Goal: Information Seeking & Learning: Learn about a topic

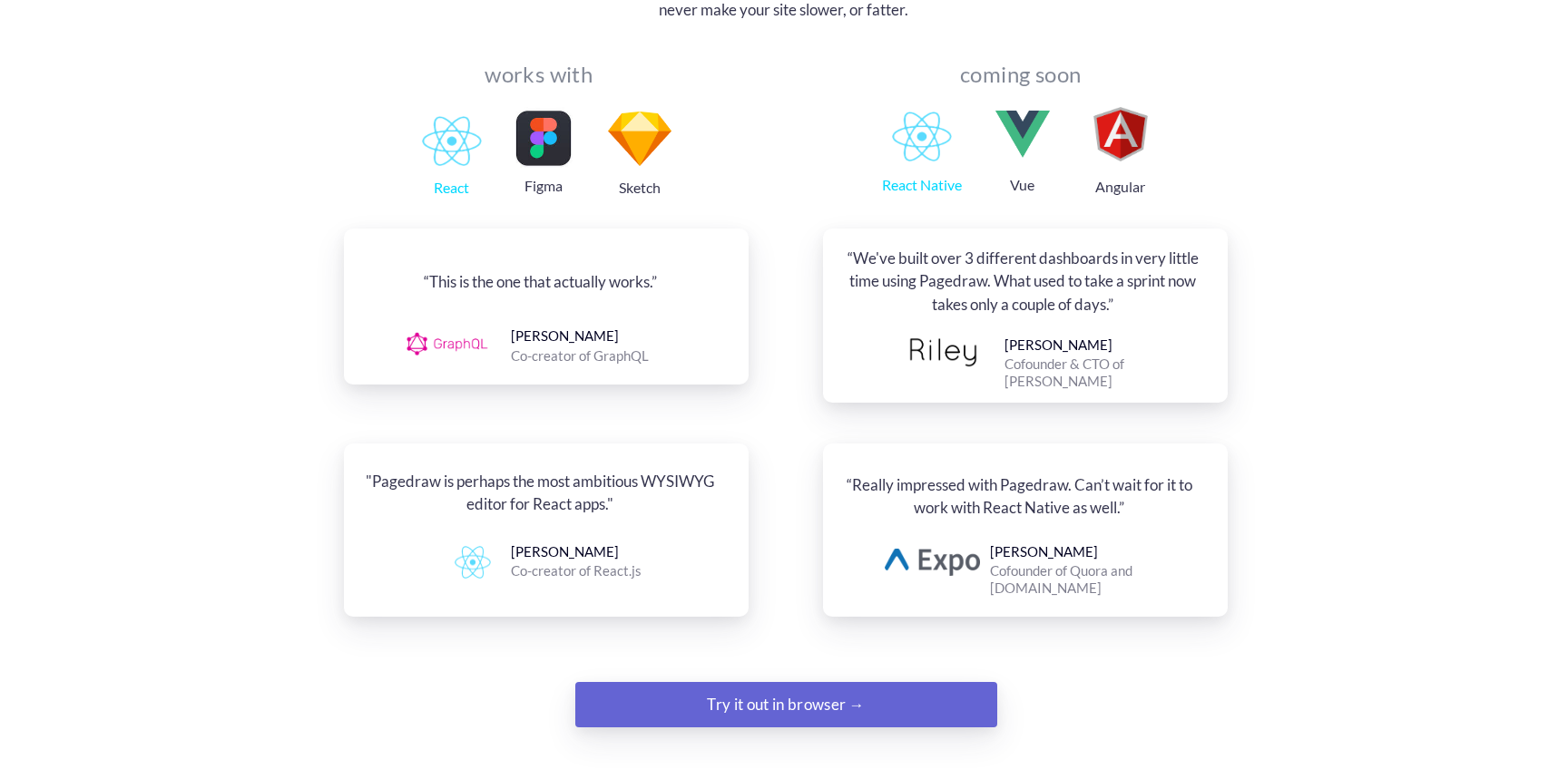
scroll to position [1976, 0]
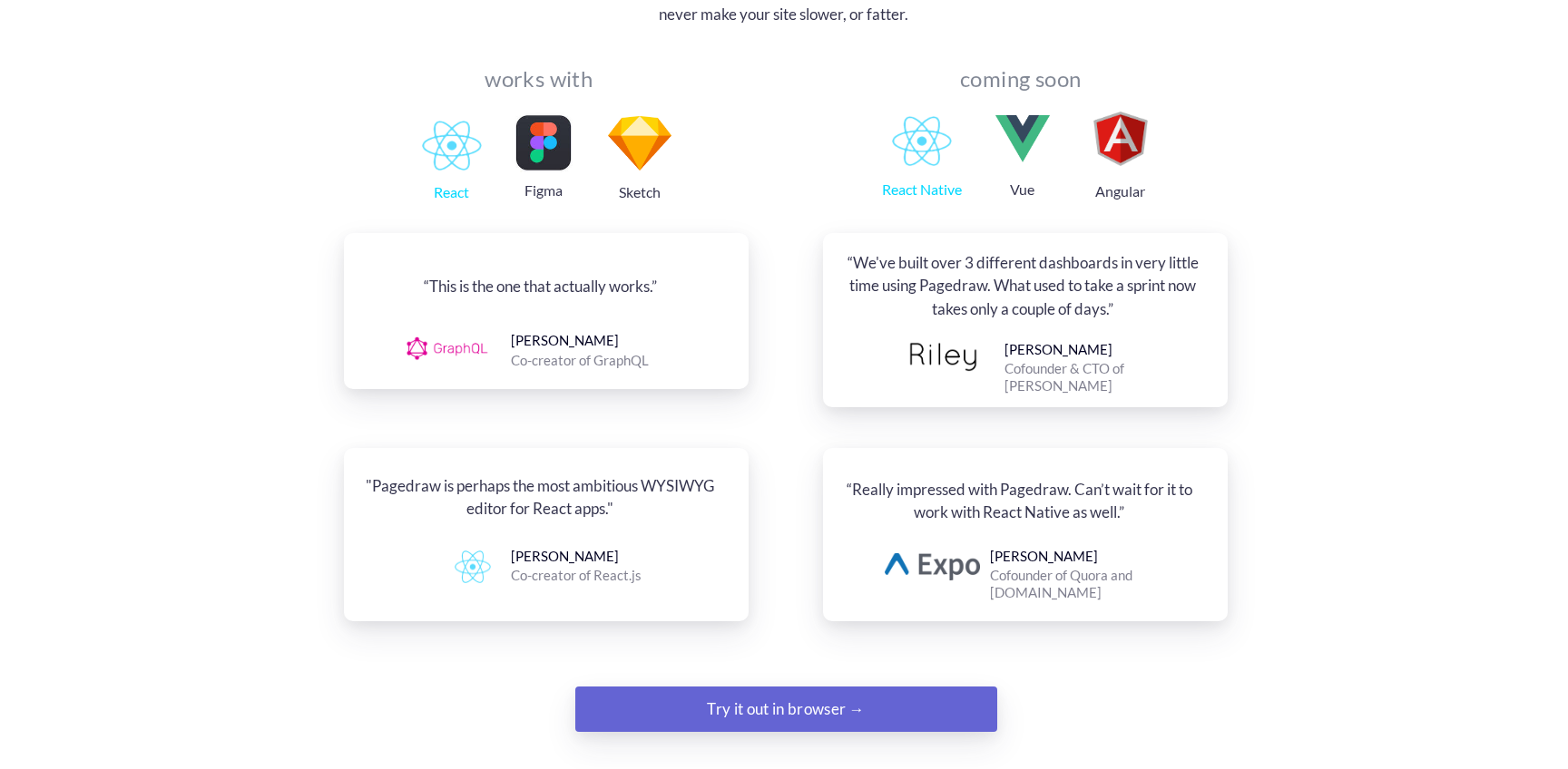
click at [814, 691] on div "Try it out in browser →" at bounding box center [786, 709] width 287 height 37
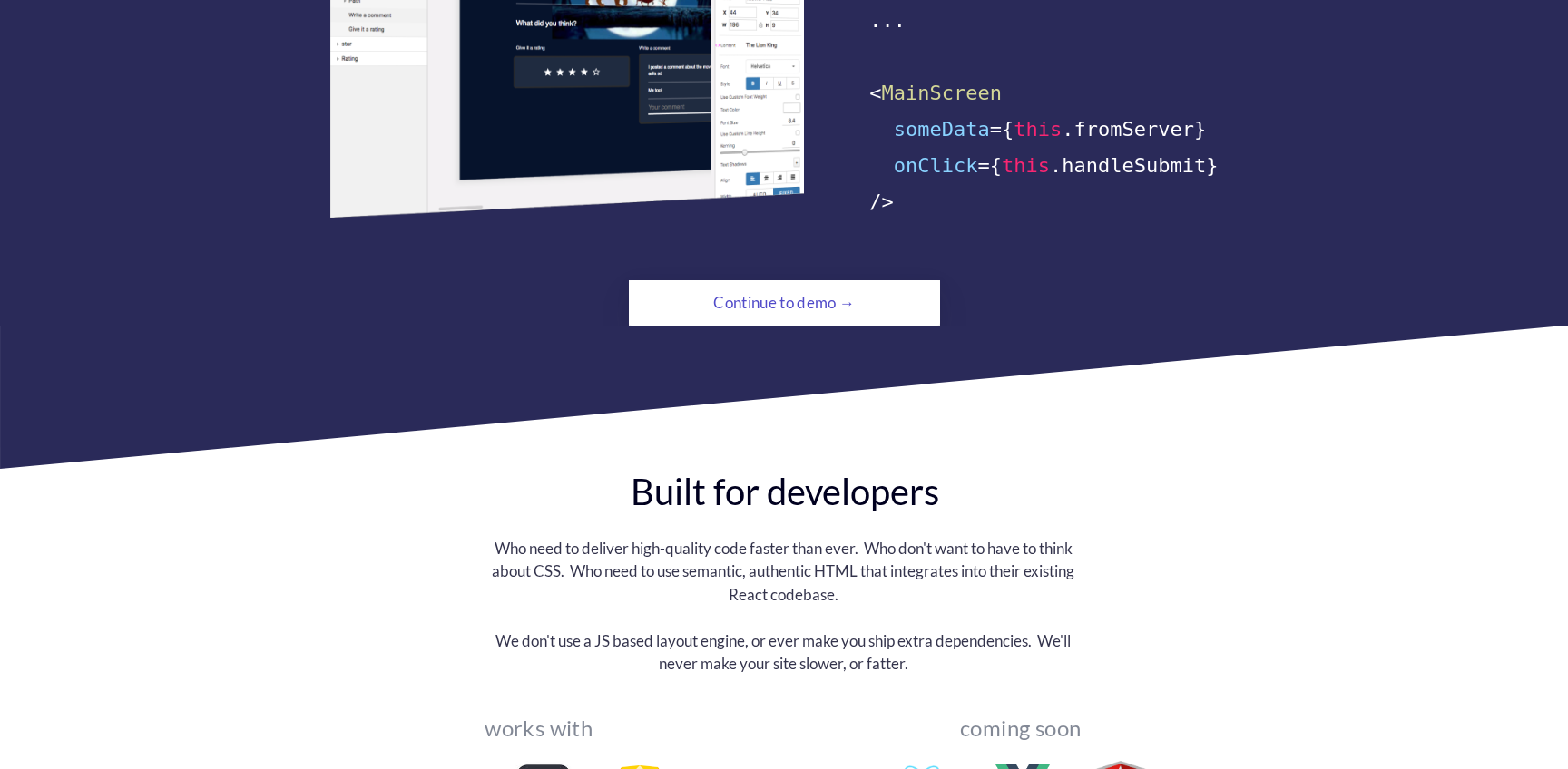
scroll to position [1365, 0]
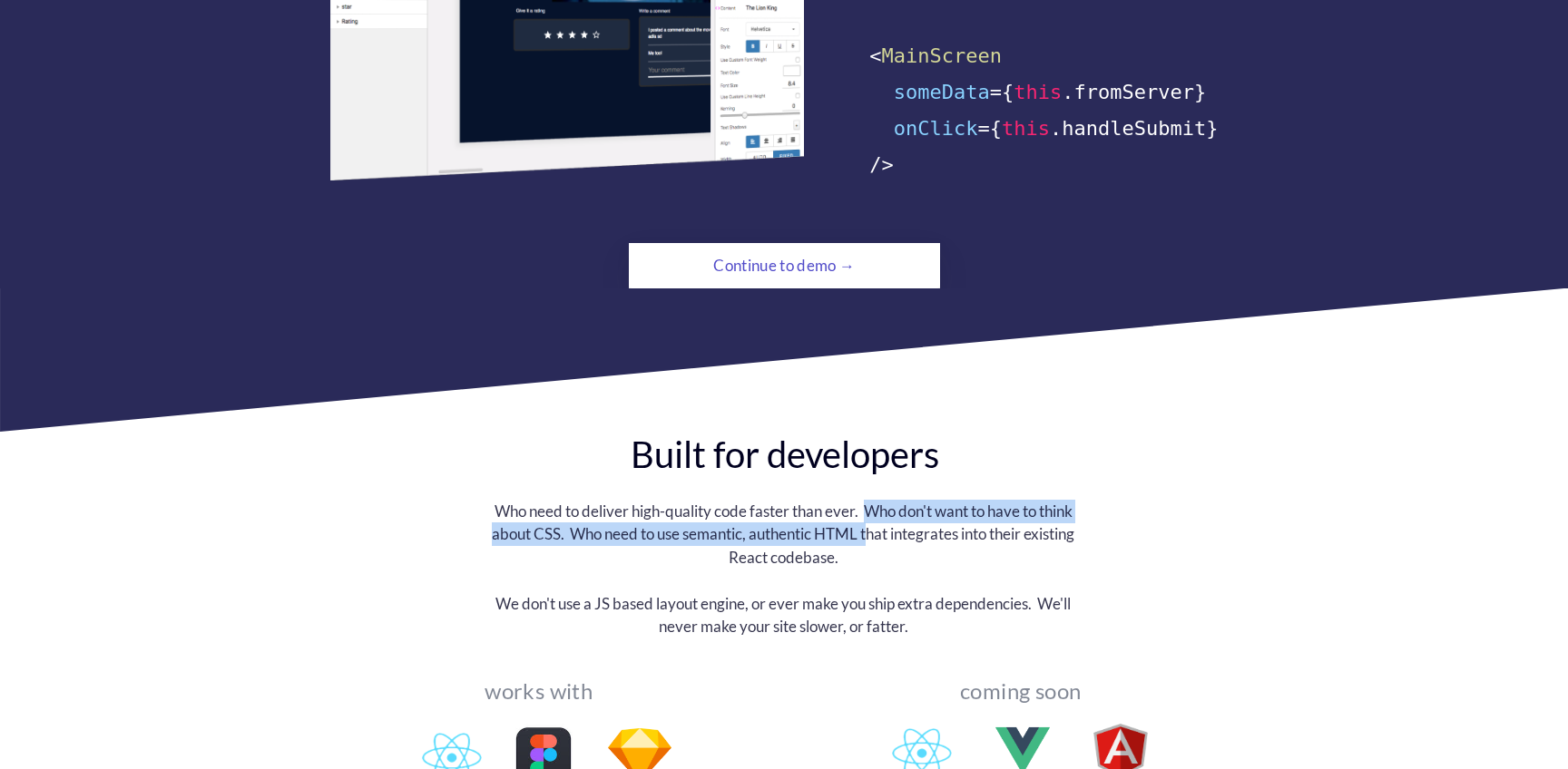
drag, startPoint x: 864, startPoint y: 495, endPoint x: 866, endPoint y: 510, distance: 15.1
click at [866, 510] on div "Who need to deliver high-quality code faster than ever. Who don't want to have …" at bounding box center [783, 534] width 616 height 69
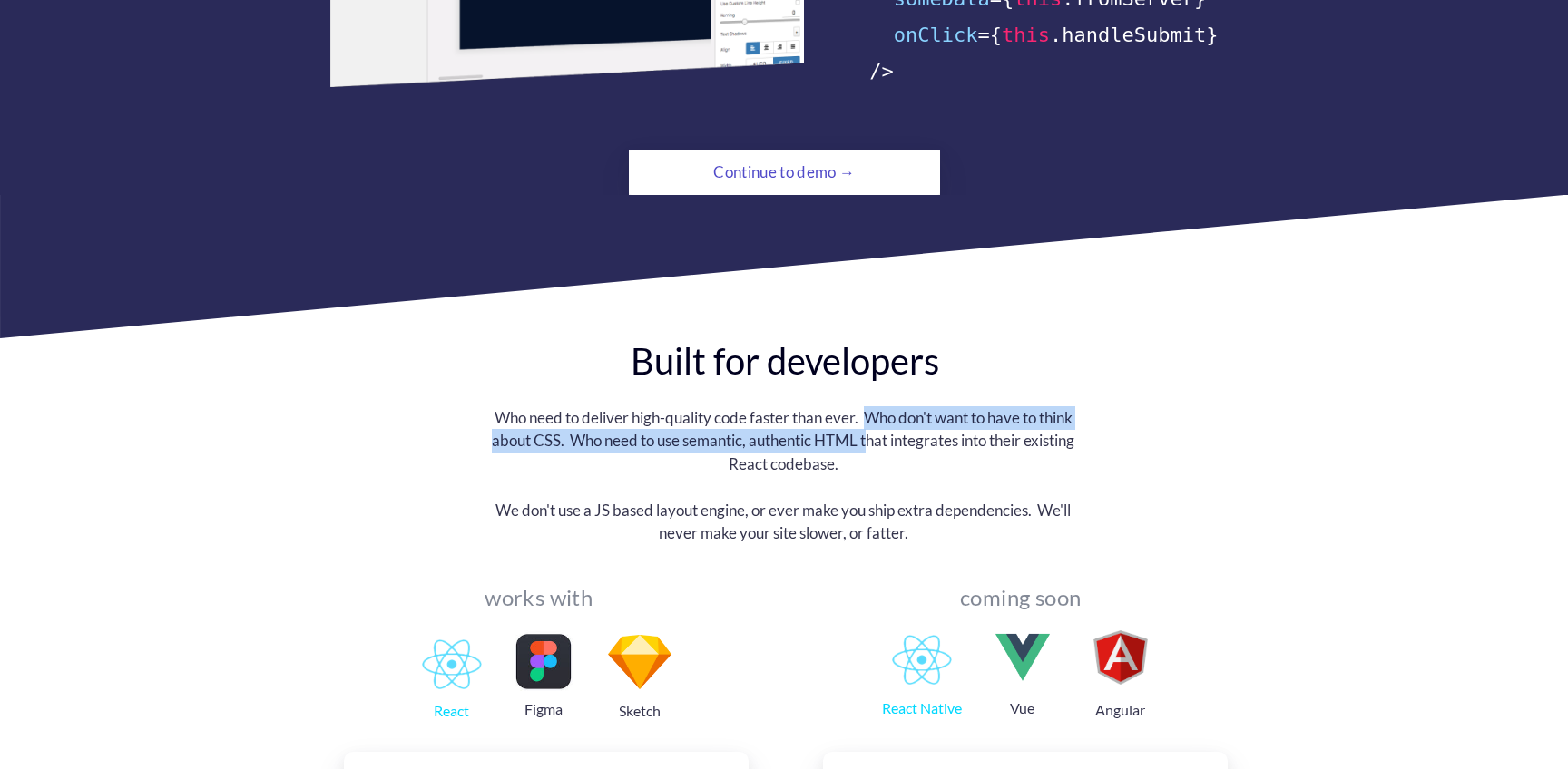
scroll to position [1518, 0]
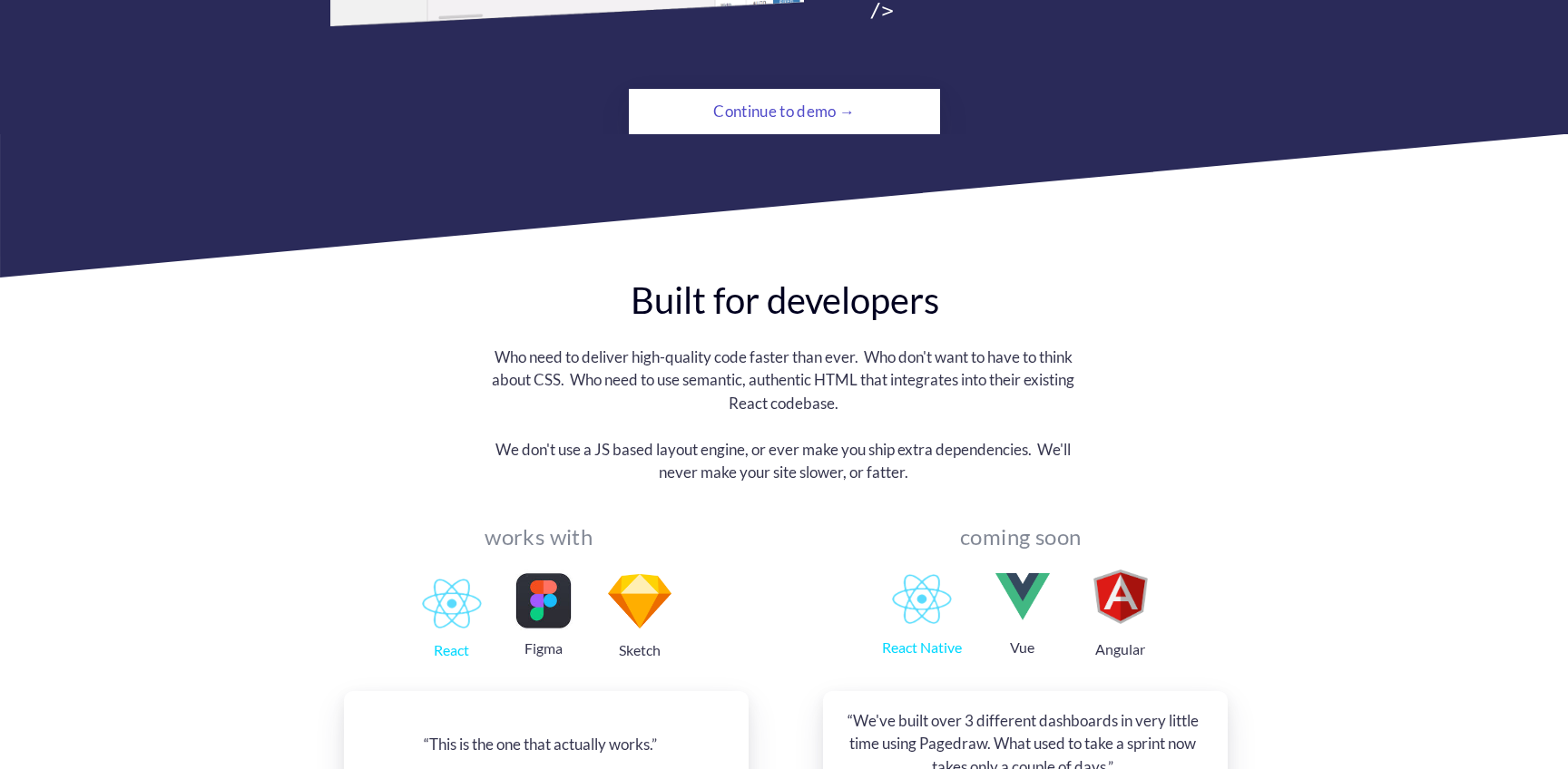
click at [671, 382] on div "Who need to deliver high-quality code faster than ever. Who don't want to have …" at bounding box center [783, 381] width 616 height 69
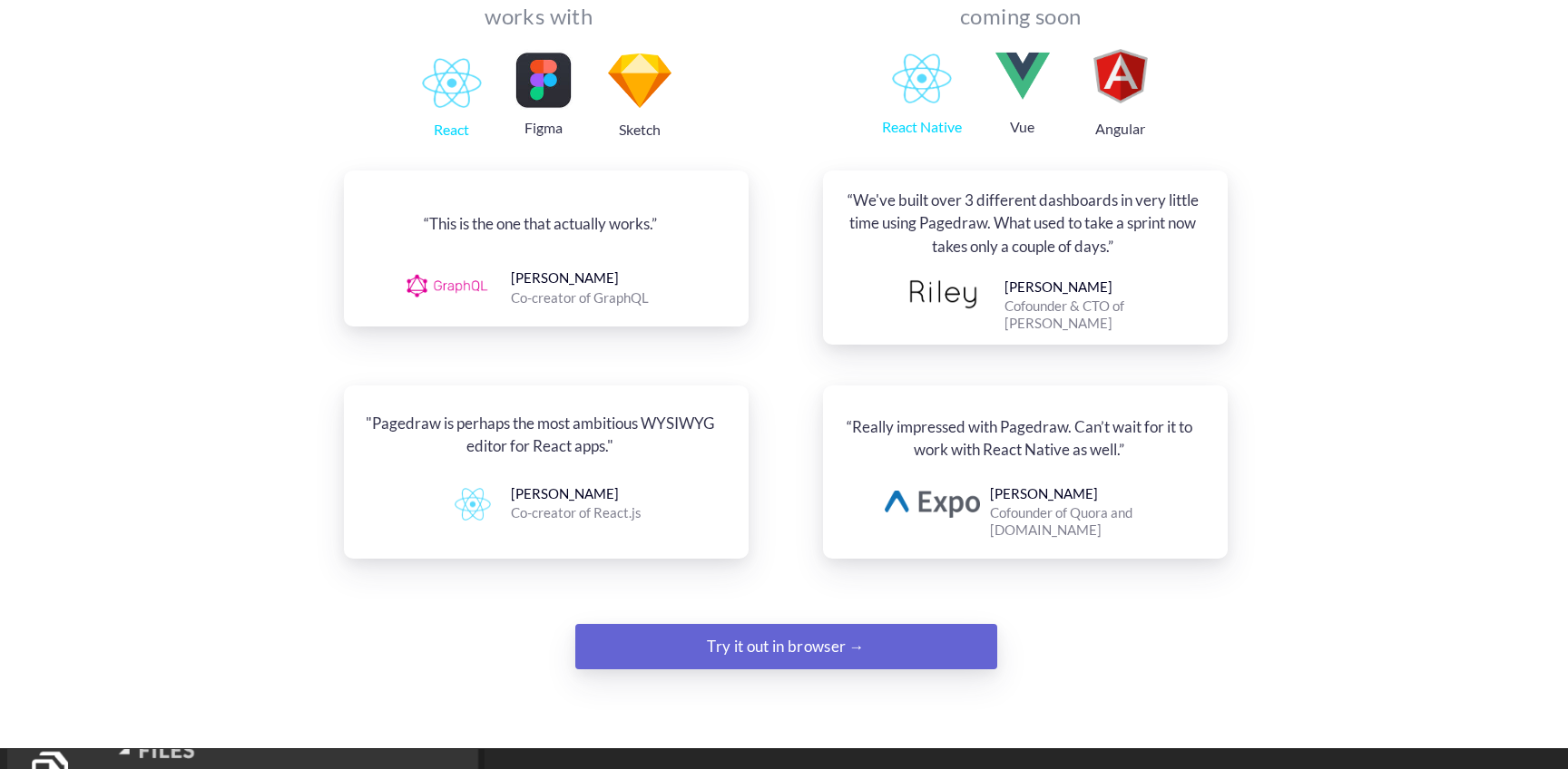
scroll to position [2101, 0]
